Goal: Transaction & Acquisition: Purchase product/service

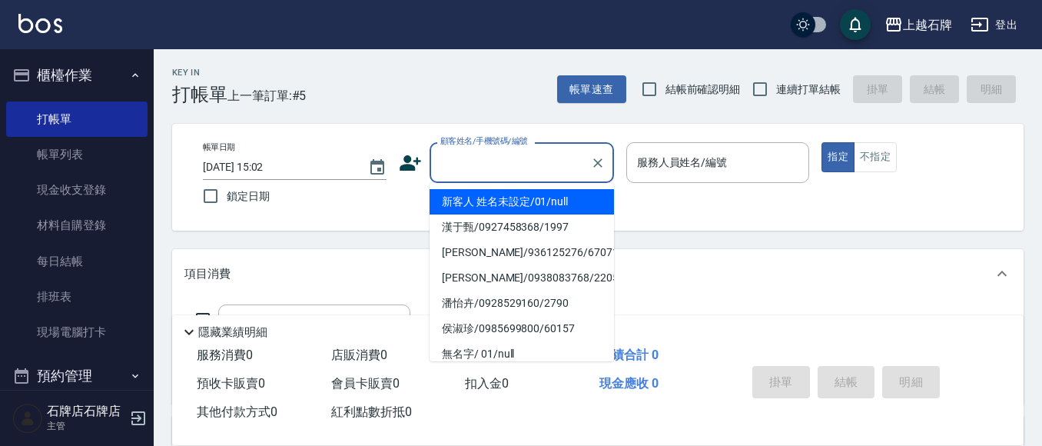
click at [511, 168] on input "顧客姓名/手機號碼/編號" at bounding box center [510, 162] width 148 height 27
click at [537, 197] on li "新客人 姓名未設定/01/null" at bounding box center [521, 201] width 184 height 25
type input "新客人 姓名未設定/01/null"
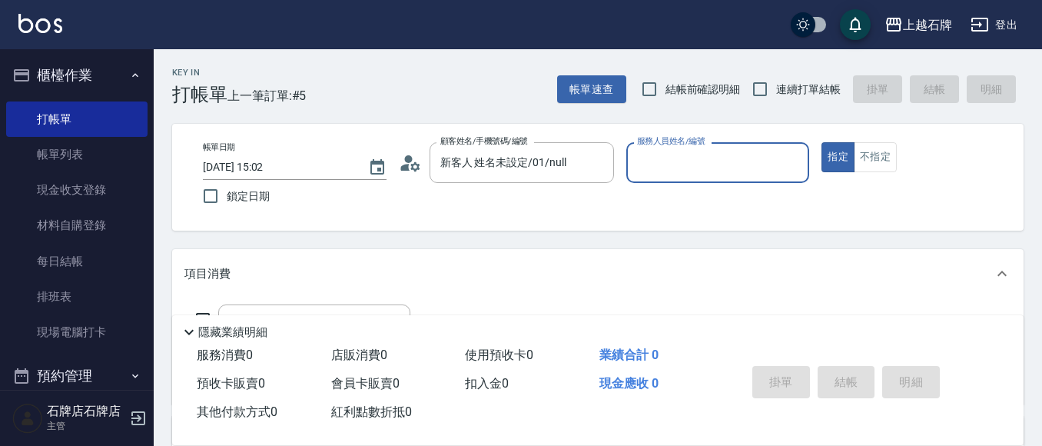
click at [723, 169] on input "服務人員姓名/編號" at bounding box center [718, 162] width 170 height 27
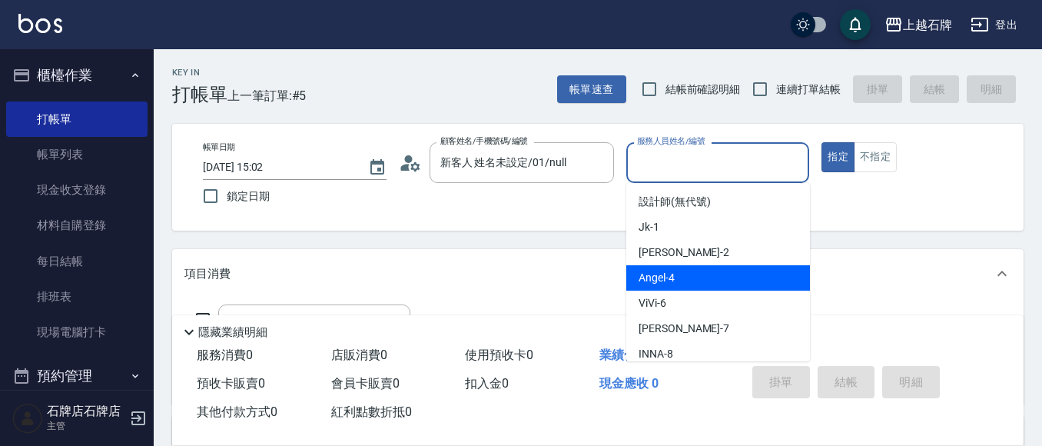
click at [711, 272] on div "[PERSON_NAME] -4" at bounding box center [718, 277] width 184 height 25
type input "[PERSON_NAME]-4"
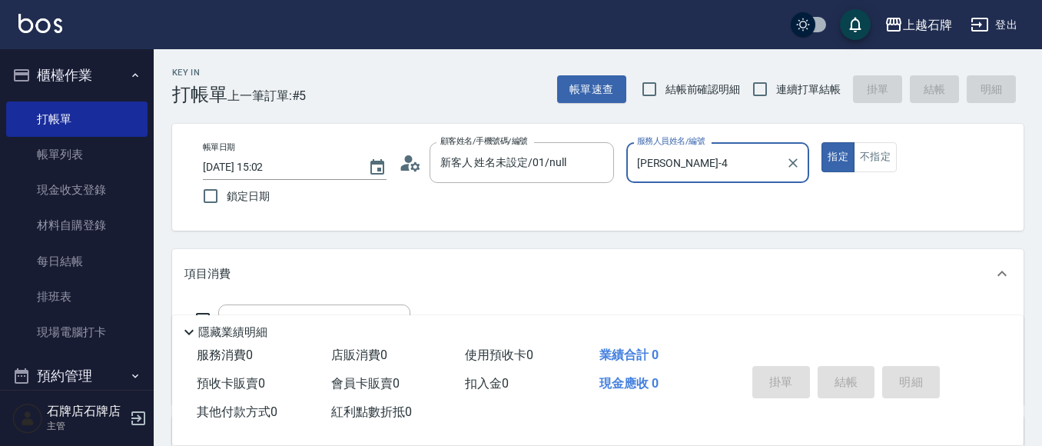
scroll to position [77, 0]
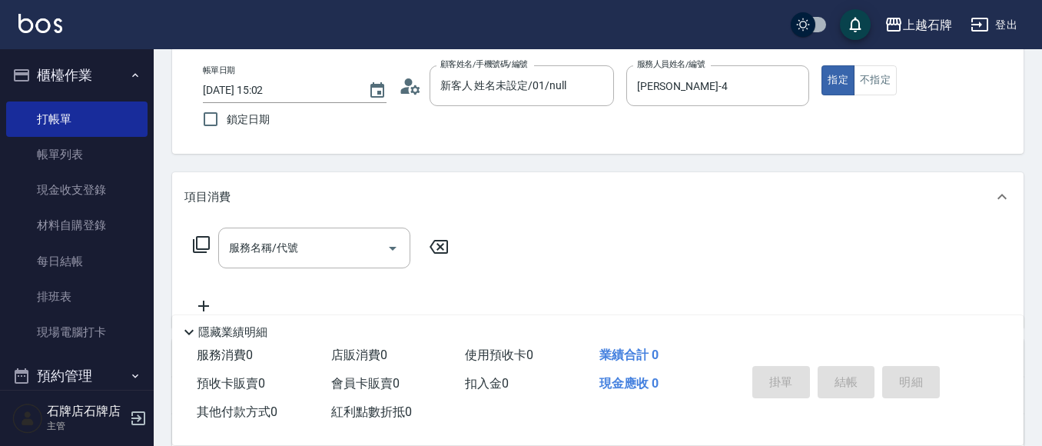
click at [197, 243] on icon at bounding box center [201, 244] width 17 height 17
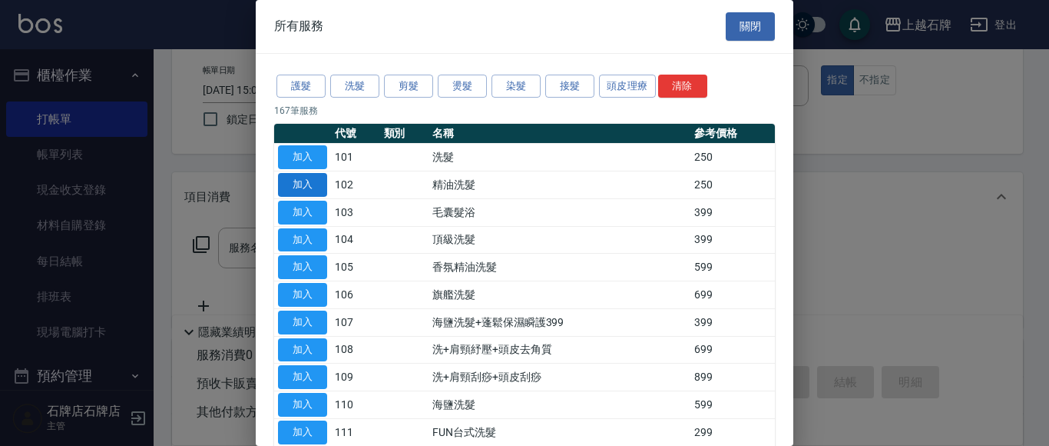
click at [313, 182] on button "加入" at bounding box center [302, 185] width 49 height 24
type input "精油洗髮(102)"
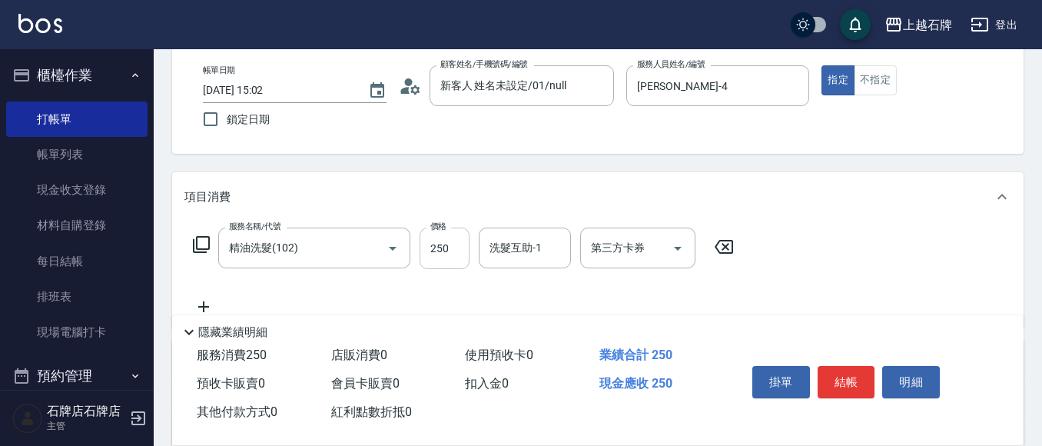
click at [453, 253] on input "250" at bounding box center [444, 247] width 50 height 41
type input "300"
click at [877, 79] on button "不指定" at bounding box center [875, 80] width 43 height 30
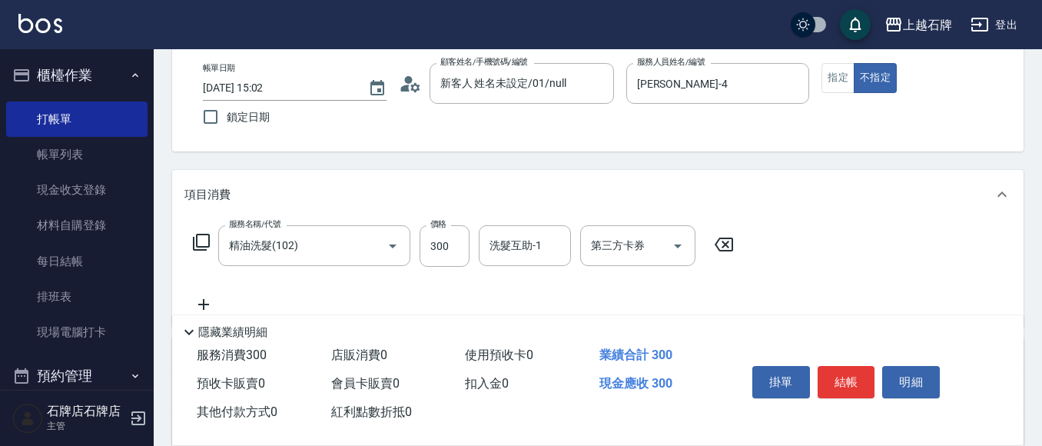
scroll to position [0, 0]
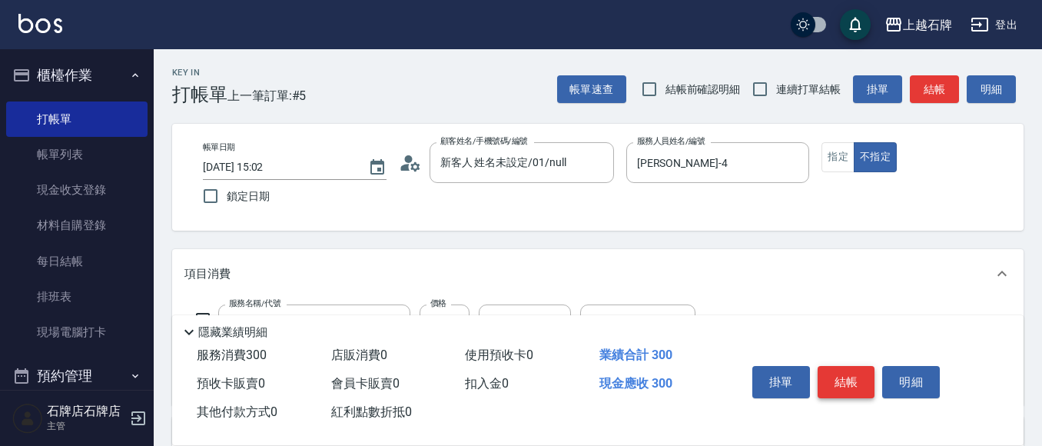
click at [849, 373] on button "結帳" at bounding box center [846, 382] width 58 height 32
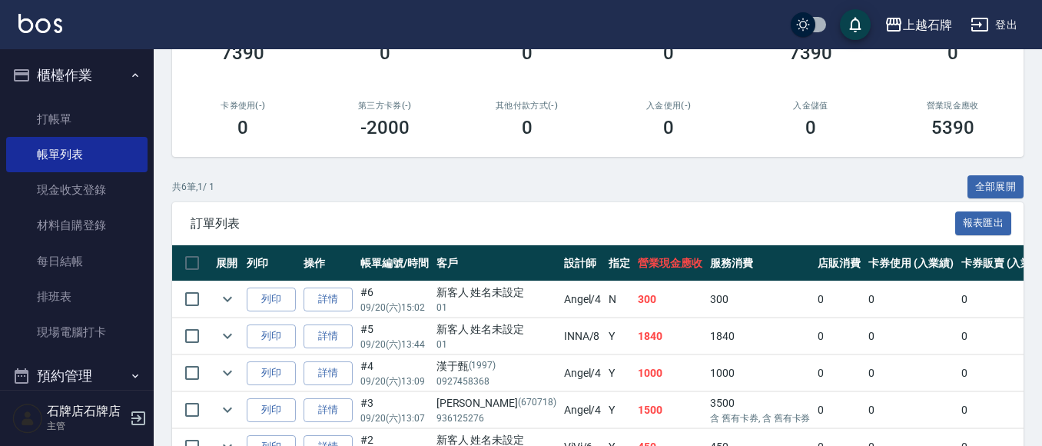
scroll to position [230, 0]
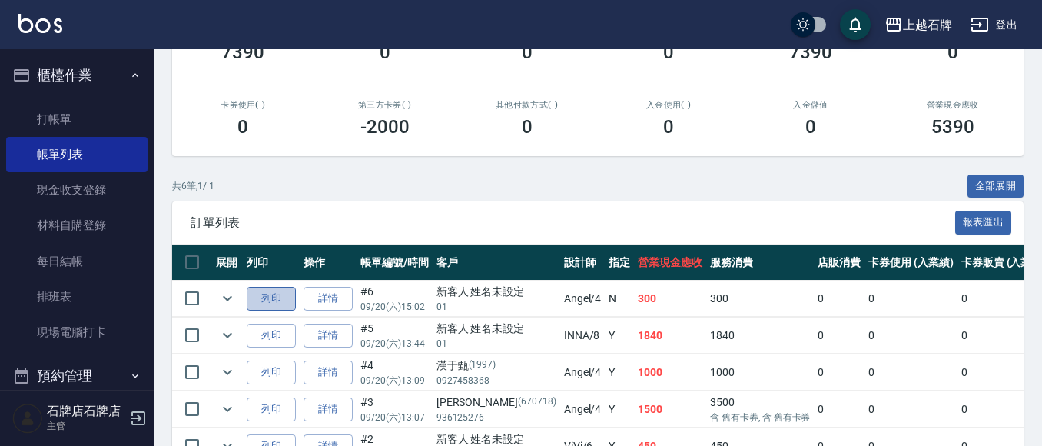
click at [267, 296] on button "列印" at bounding box center [271, 299] width 49 height 24
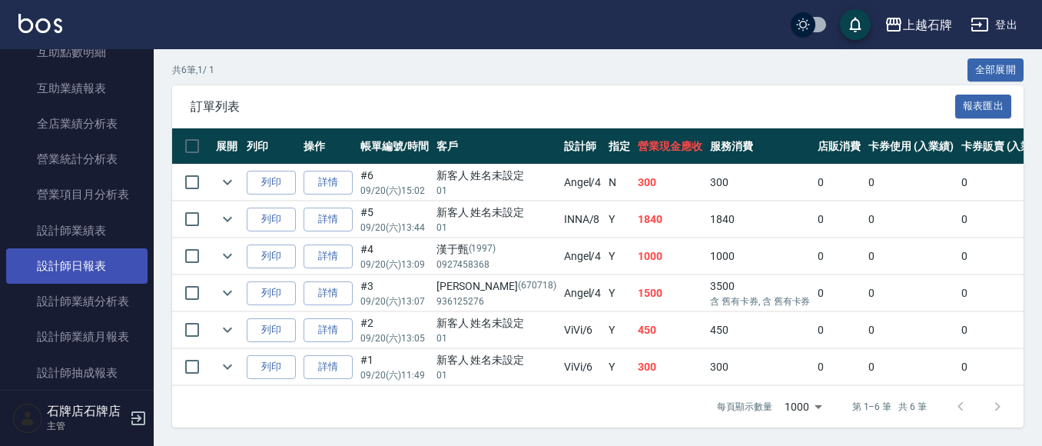
scroll to position [691, 0]
click at [61, 263] on link "設計師日報表" at bounding box center [76, 264] width 141 height 35
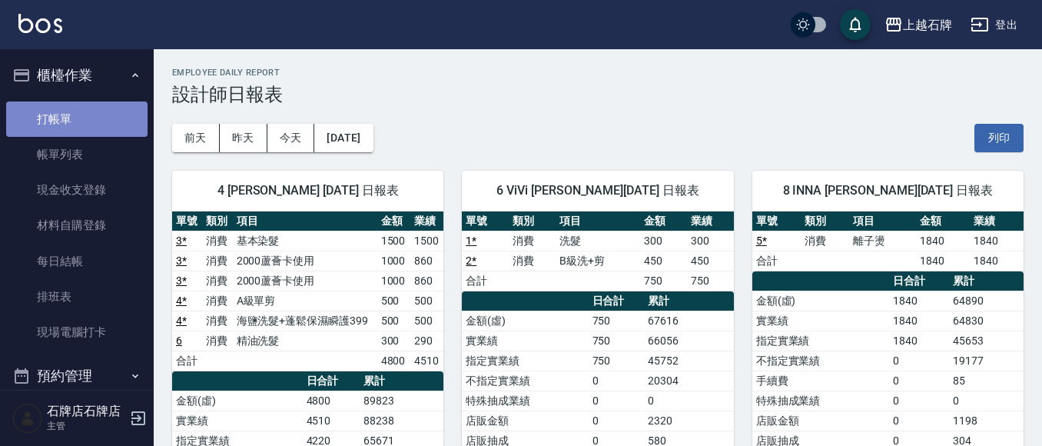
click at [102, 108] on link "打帳單" at bounding box center [76, 118] width 141 height 35
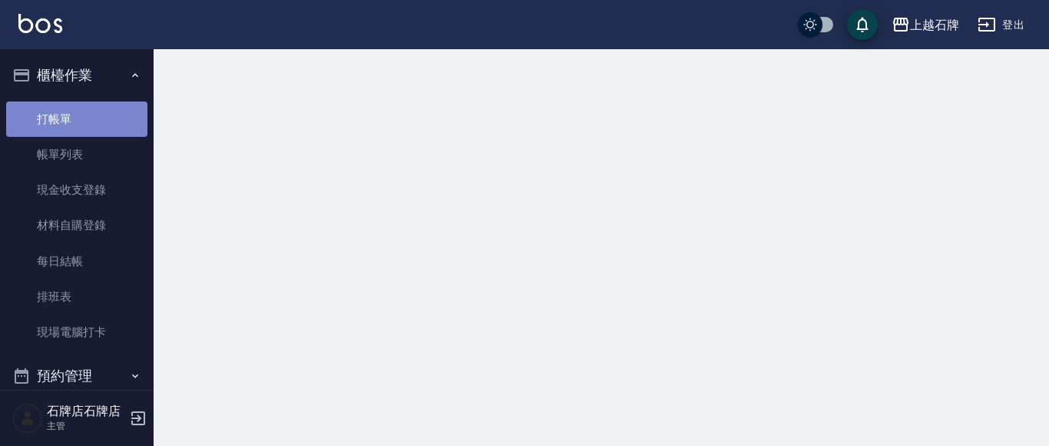
click at [102, 108] on link "打帳單" at bounding box center [76, 118] width 141 height 35
